Goal: Task Accomplishment & Management: Complete application form

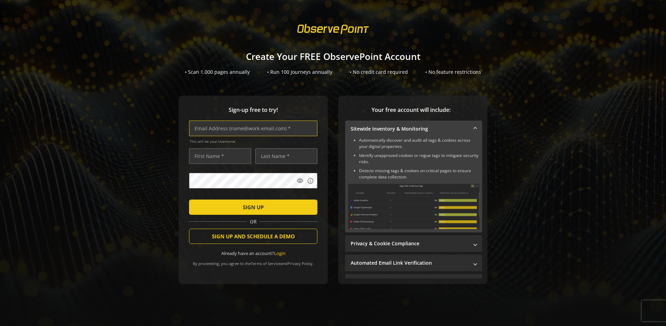
click at [251, 128] on input "text" at bounding box center [253, 129] width 128 height 16
type input "[EMAIL_ADDRESS][DOMAIN_NAME]"
click at [218, 156] on input "text" at bounding box center [220, 156] width 62 height 16
type input "Test"
click at [284, 156] on input "text" at bounding box center [286, 156] width 62 height 16
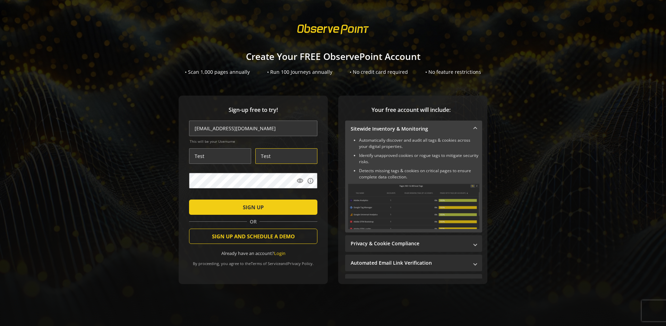
type input "Test"
click at [251, 207] on span "SIGN UP" at bounding box center [253, 207] width 21 height 12
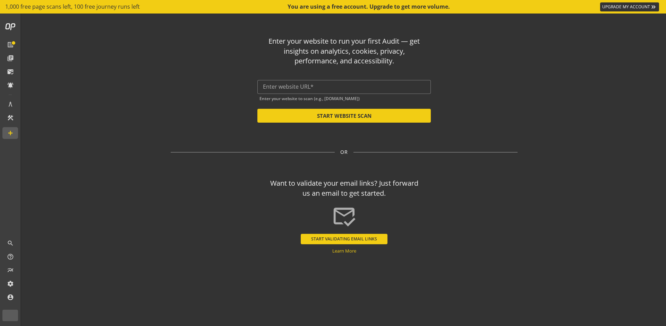
click at [344, 239] on button "START VALIDATING EMAIL LINKS" at bounding box center [344, 239] width 87 height 10
